Goal: Transaction & Acquisition: Purchase product/service

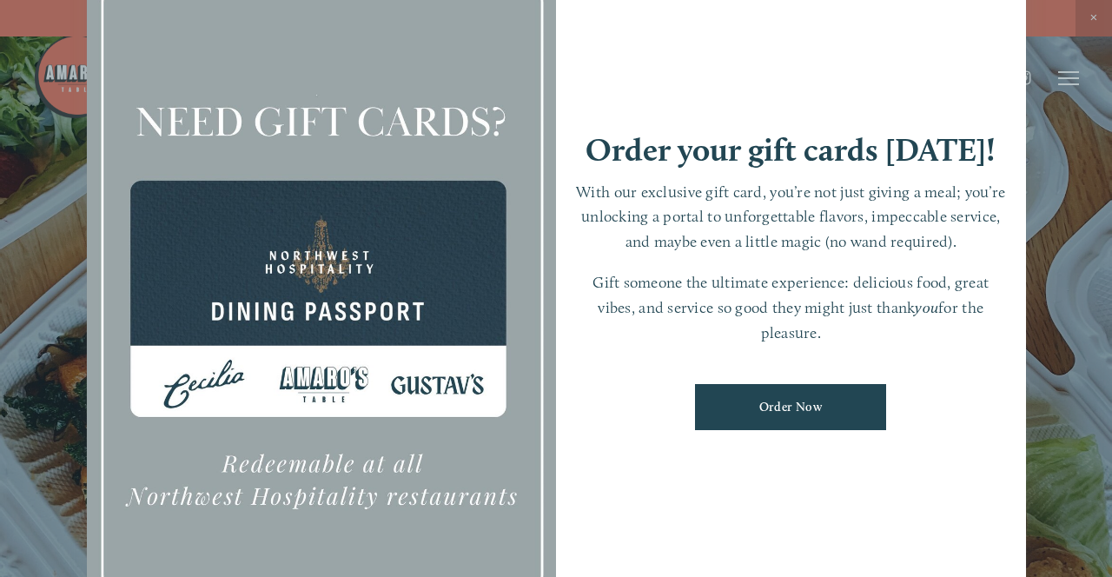
click at [846, 426] on link "Order Now" at bounding box center [790, 407] width 191 height 46
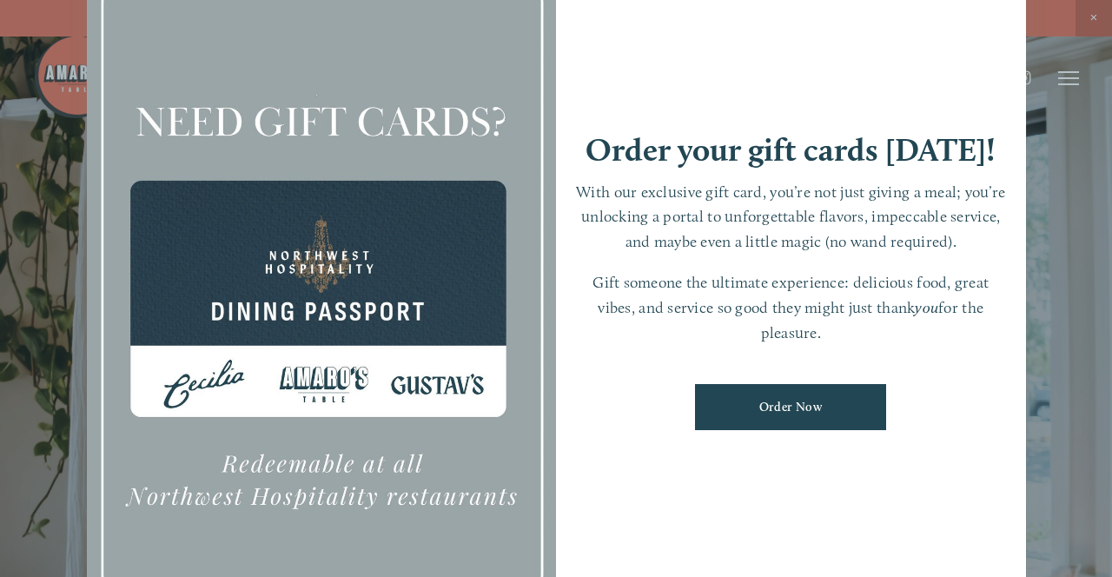
scroll to position [36, 0]
